Goal: Task Accomplishment & Management: Manage account settings

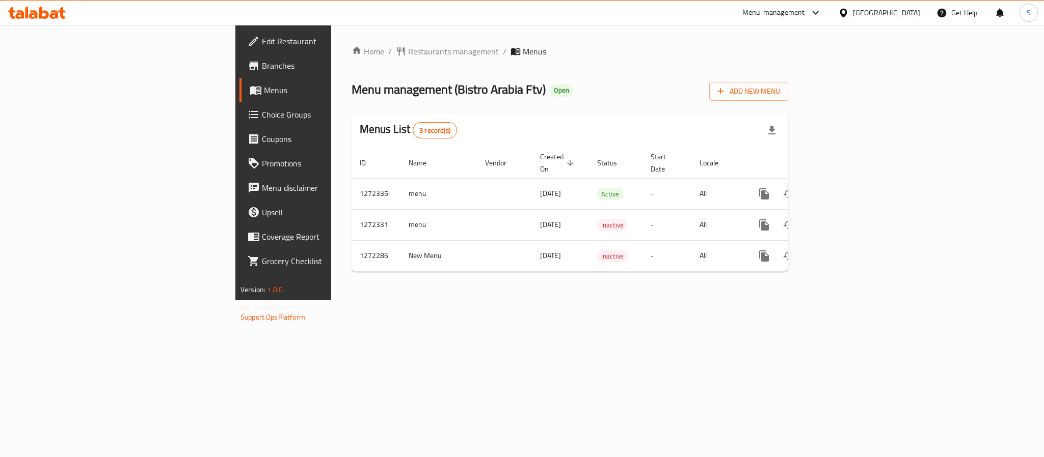
click at [262, 117] on span "Choice Groups" at bounding box center [332, 115] width 140 height 12
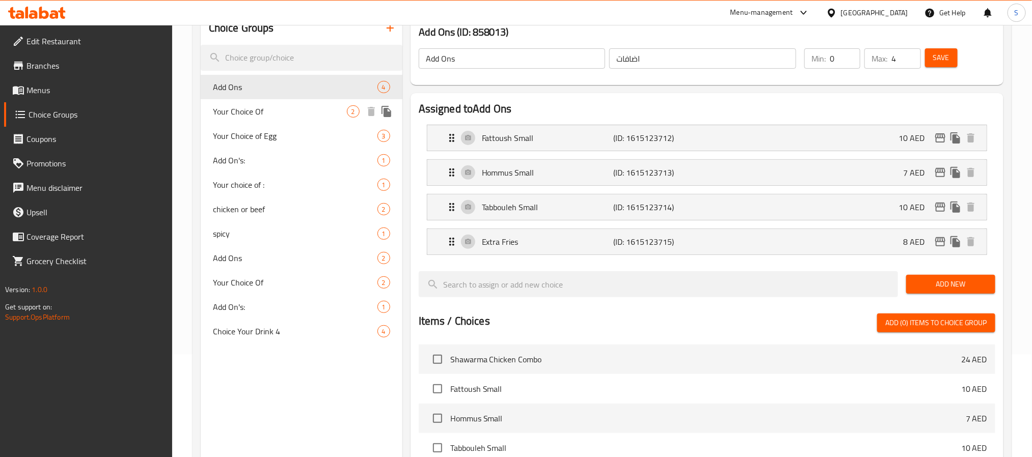
scroll to position [153, 0]
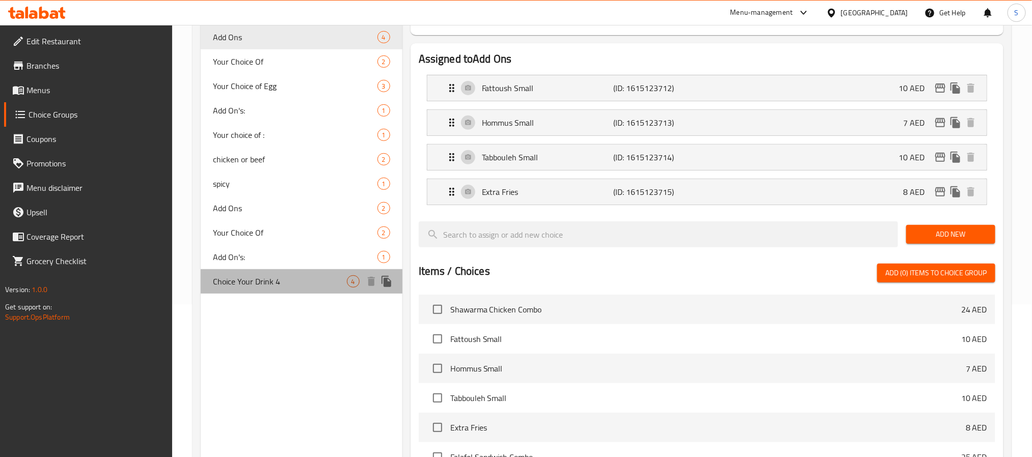
click at [233, 276] on span "Choice Your Drink 4" at bounding box center [280, 282] width 134 height 12
type input "Choice Your Drink 4"
type input "اختر مشروبك 4"
type input "4"
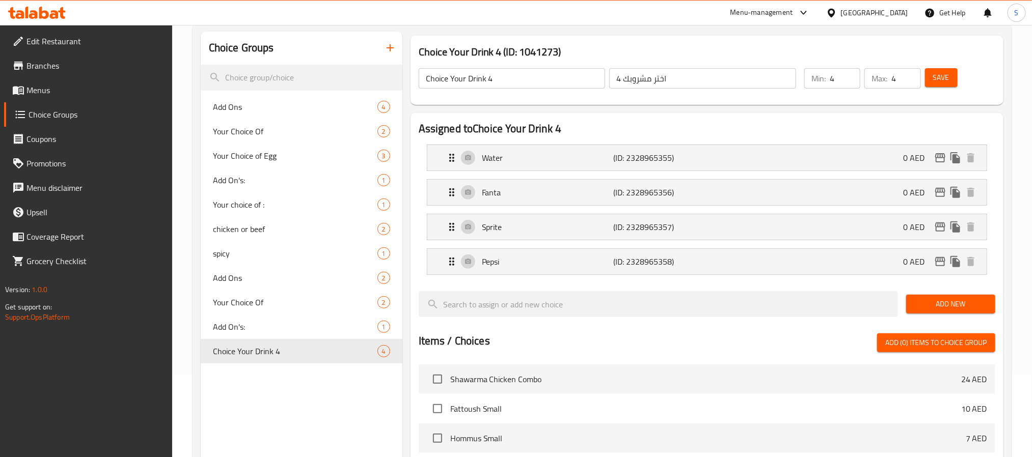
scroll to position [0, 0]
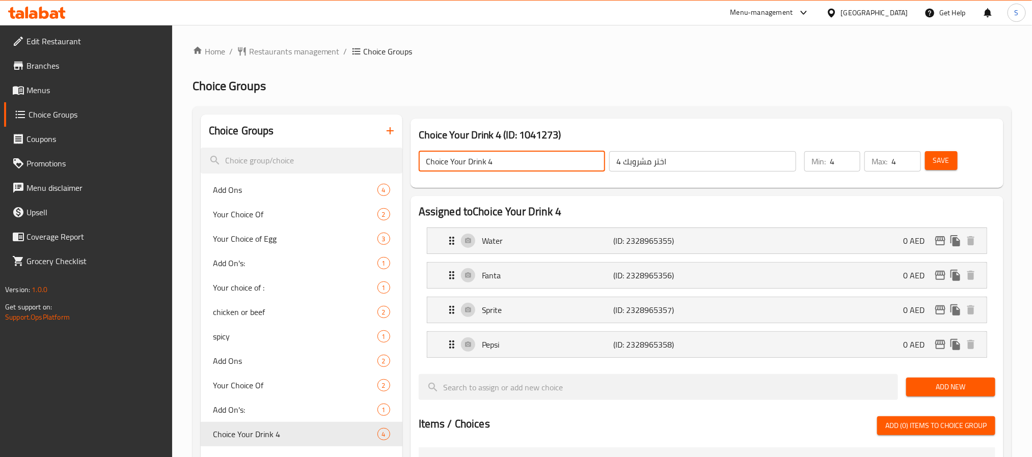
click at [526, 167] on input "Choice Your Drink 4" at bounding box center [512, 161] width 187 height 20
type input "Choice Your Drink"
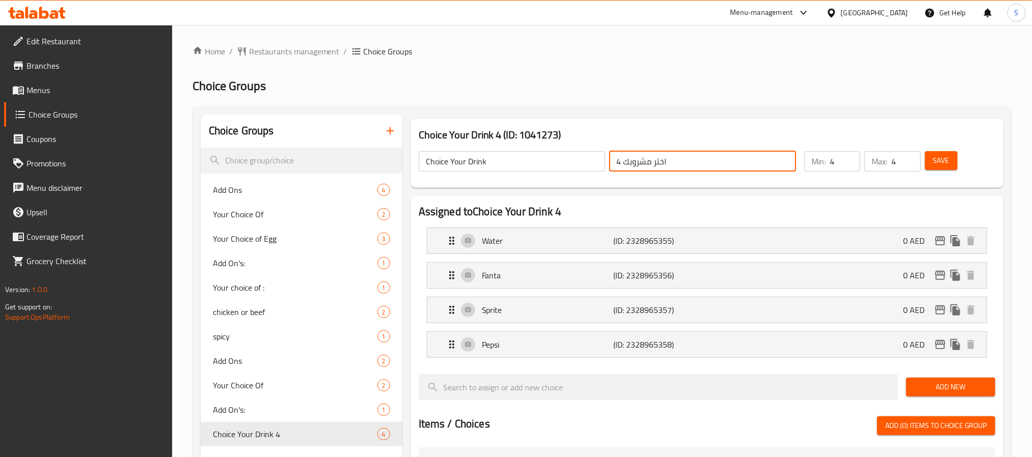
drag, startPoint x: 621, startPoint y: 162, endPoint x: 610, endPoint y: 160, distance: 10.8
click at [610, 160] on input "اختر مشروبك 4" at bounding box center [702, 161] width 187 height 20
type input "اختر مشروبك"
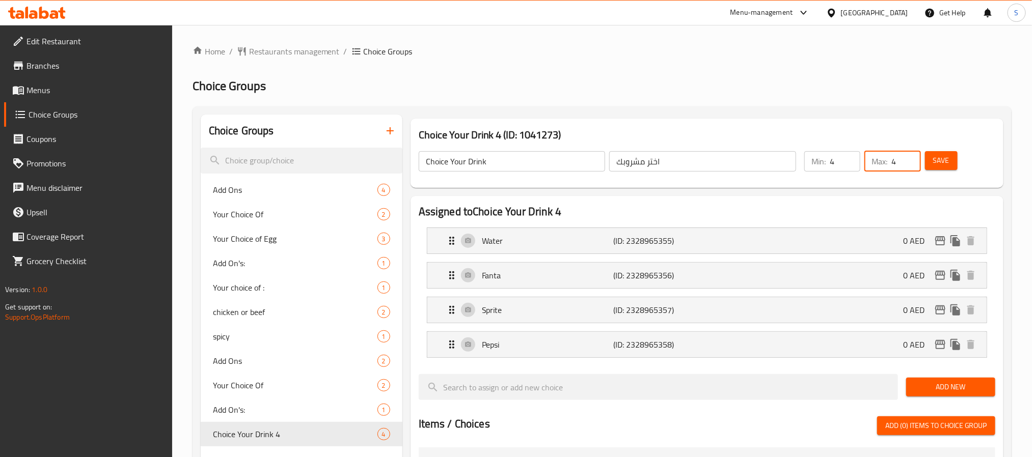
drag, startPoint x: 894, startPoint y: 161, endPoint x: 895, endPoint y: 156, distance: 5.1
click at [895, 156] on input "4" at bounding box center [905, 161] width 29 height 20
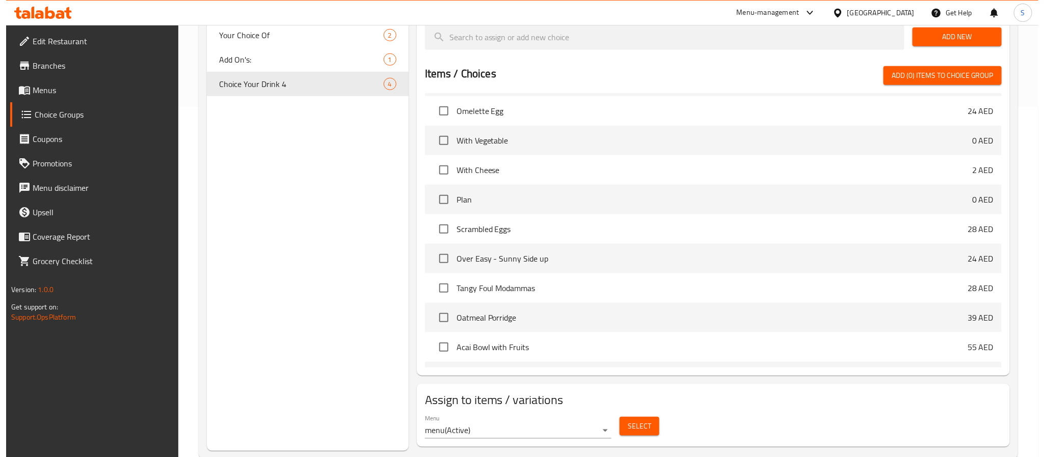
scroll to position [374, 0]
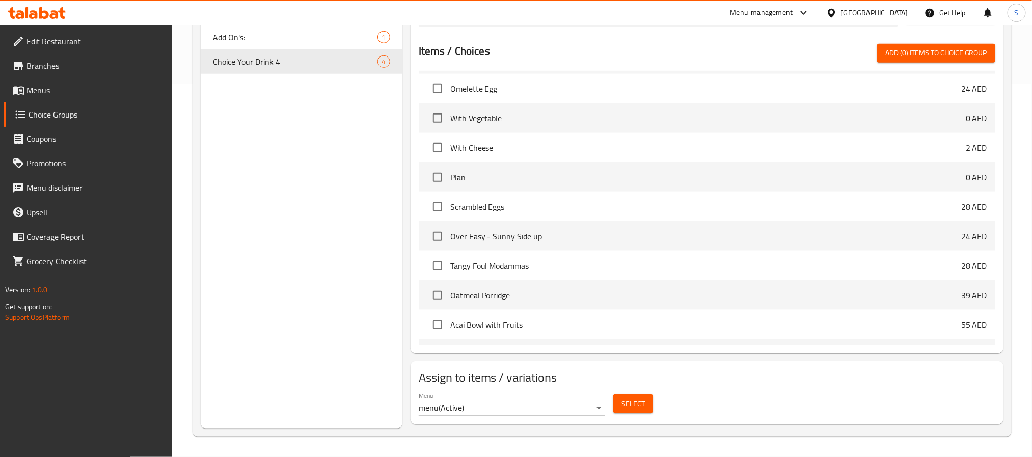
click at [646, 398] on button "Select" at bounding box center [633, 404] width 40 height 19
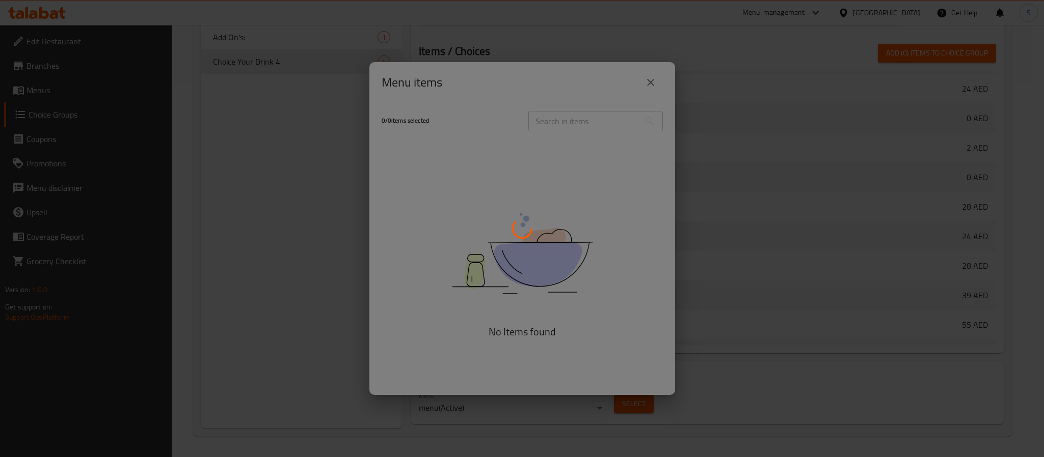
click at [578, 330] on div at bounding box center [522, 228] width 1044 height 457
click at [539, 288] on div at bounding box center [522, 228] width 1044 height 457
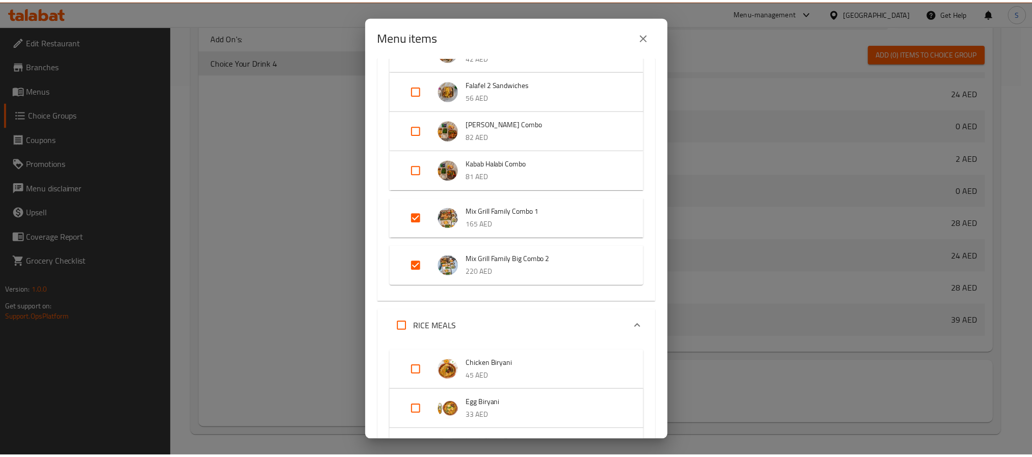
scroll to position [535, 0]
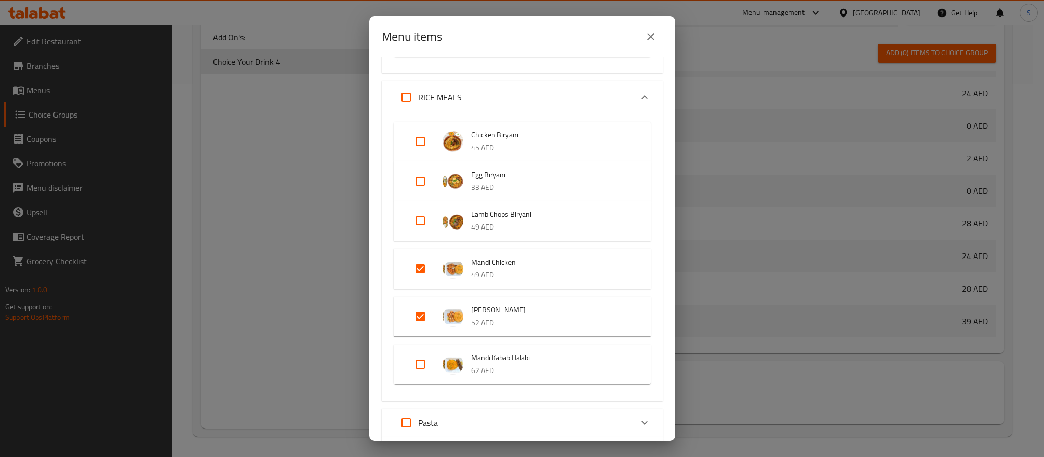
click at [332, 227] on div "Menu items 4 / 123 items selected ​ COMBO MENU Shawarma Chicken Combo 24 AED Fa…" at bounding box center [522, 228] width 1044 height 457
click at [647, 33] on icon "close" at bounding box center [650, 37] width 12 height 12
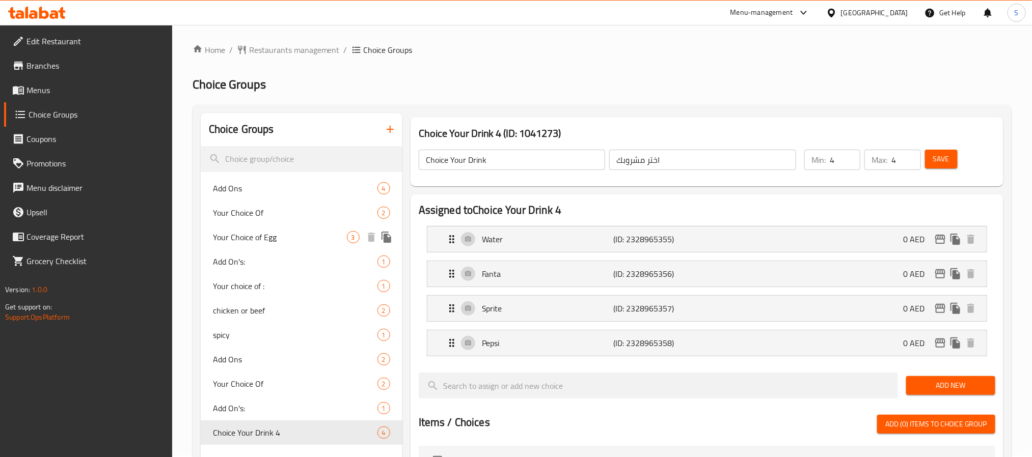
scroll to position [0, 0]
